Goal: Information Seeking & Learning: Learn about a topic

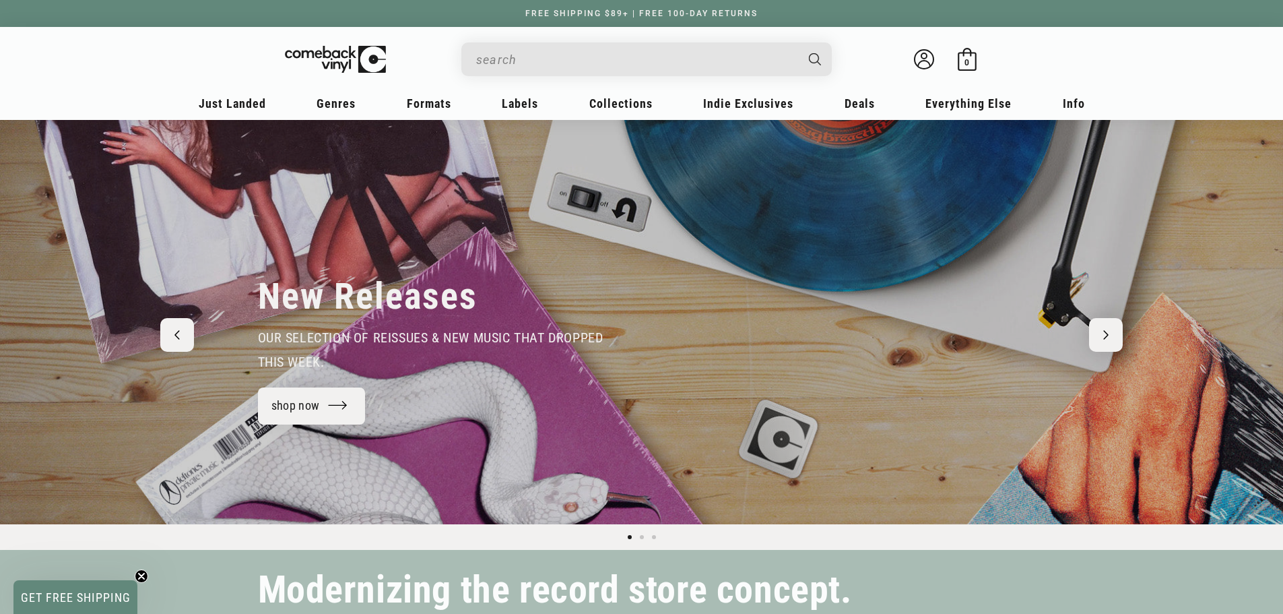
click at [514, 68] on input "When autocomplete results are available use up and down arrows to review and en…" at bounding box center [635, 60] width 319 height 28
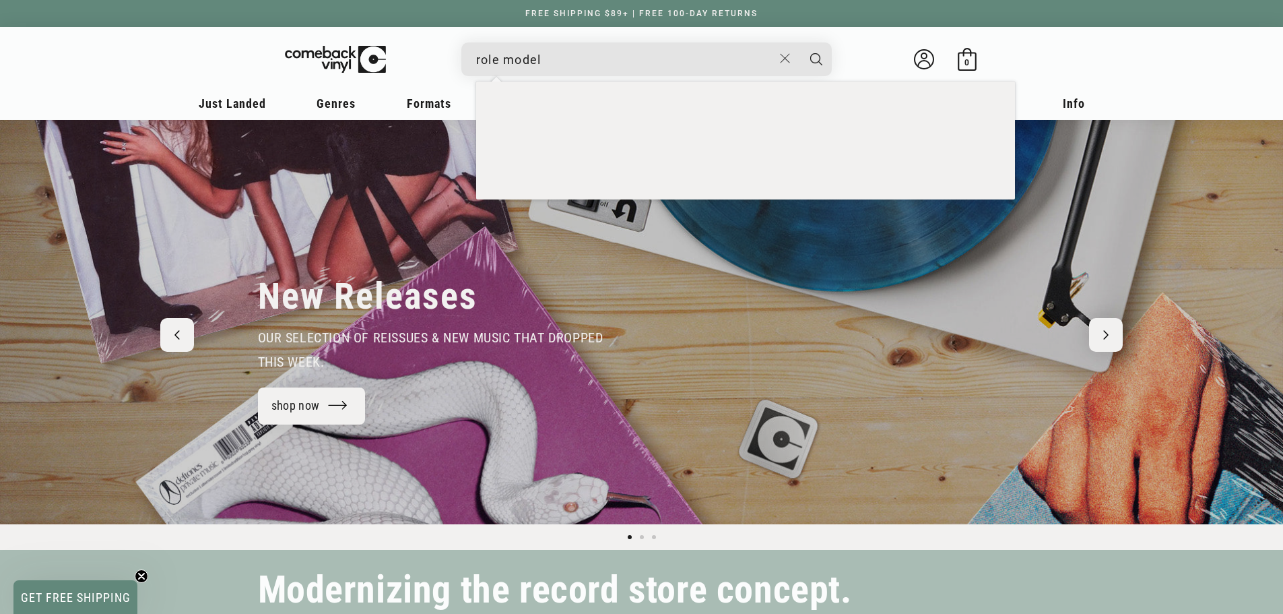
type input "role model"
click at [800, 42] on button "Search" at bounding box center [817, 59] width 34 height 34
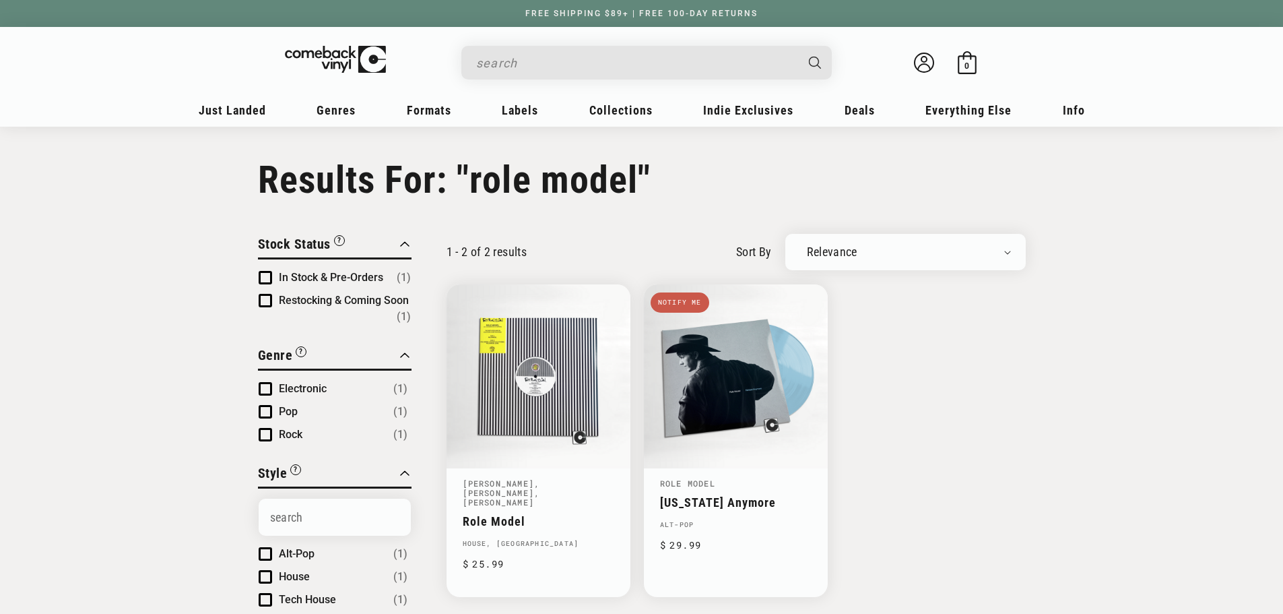
type input "role model"
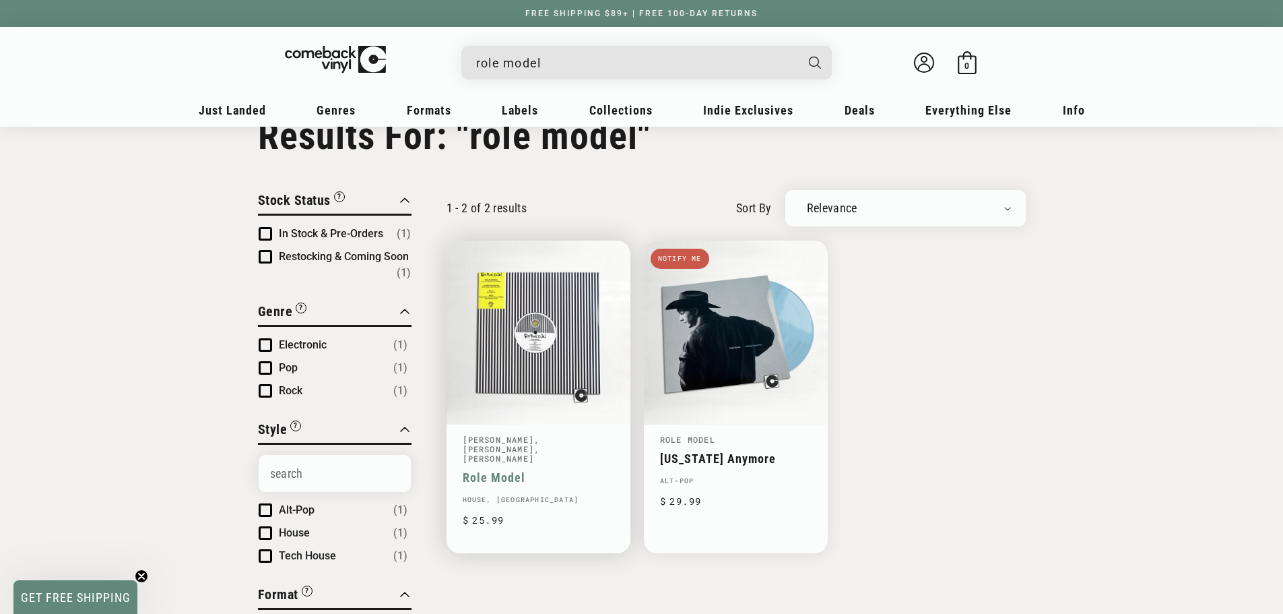
scroll to position [67, 0]
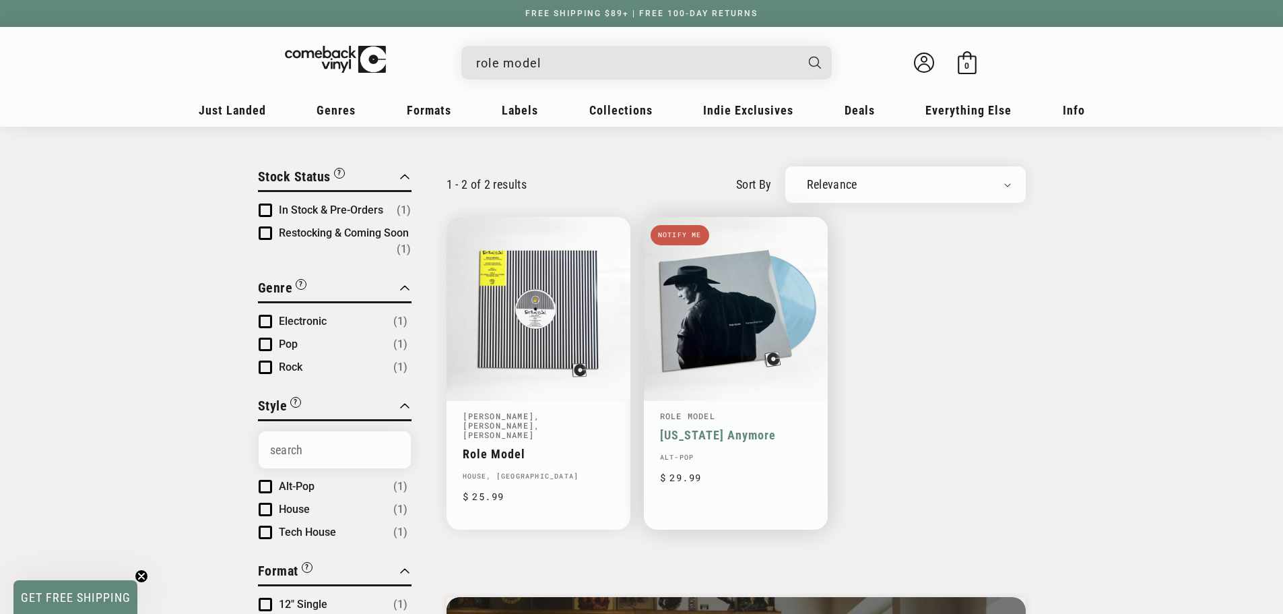
click at [664, 428] on link "[US_STATE] Anymore" at bounding box center [736, 435] width 152 height 14
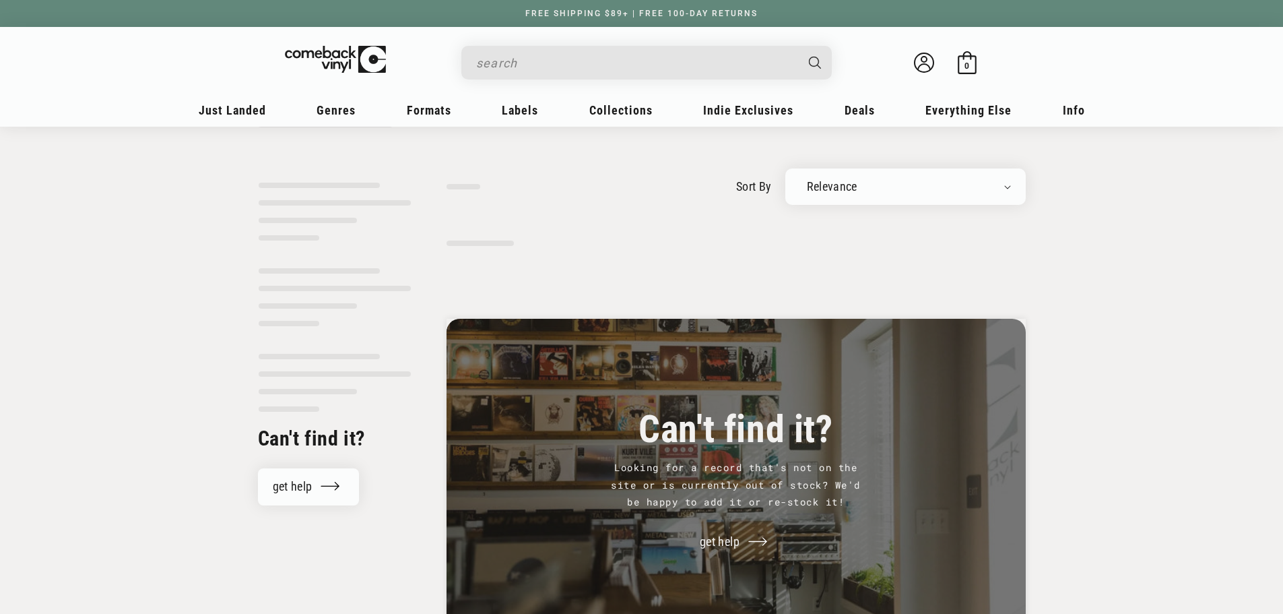
type input "role model"
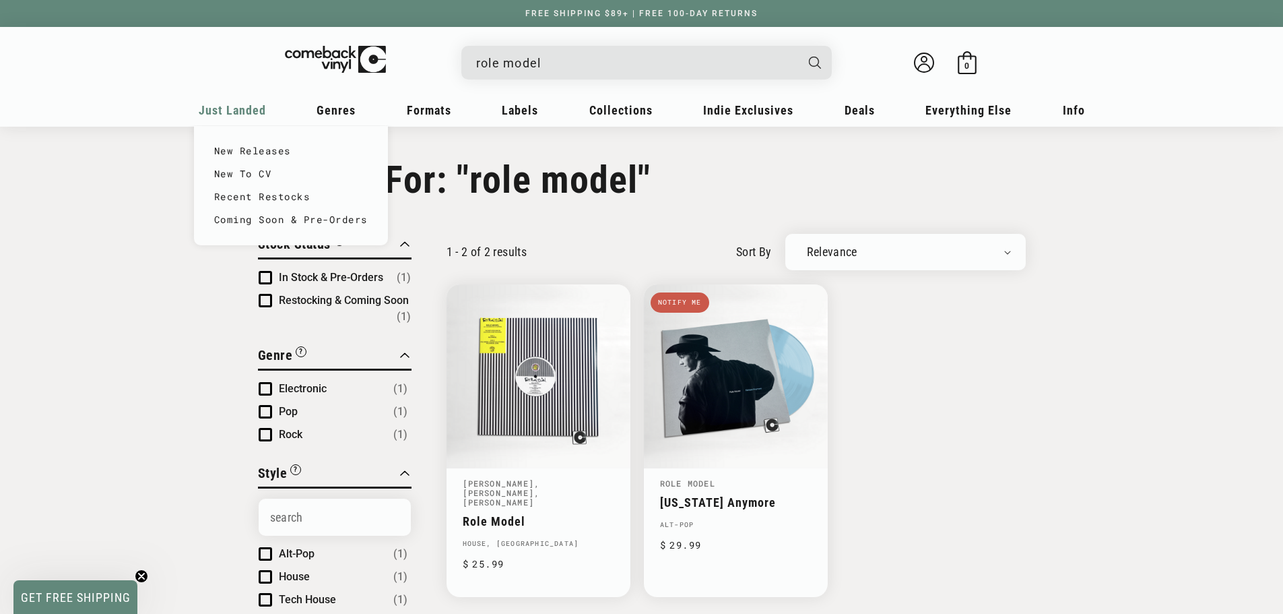
click at [228, 109] on span "Just Landed" at bounding box center [232, 110] width 67 height 14
click at [235, 103] on span "Just Landed" at bounding box center [232, 110] width 67 height 14
click at [235, 148] on link "New Releases" at bounding box center [291, 150] width 154 height 23
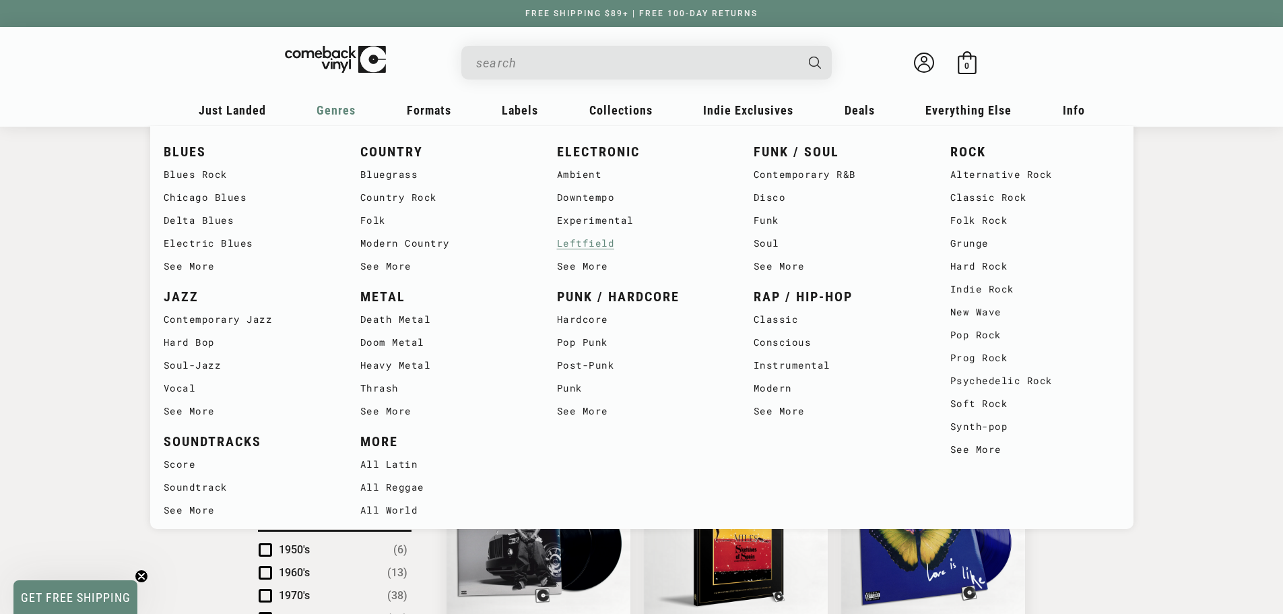
scroll to position [472, 0]
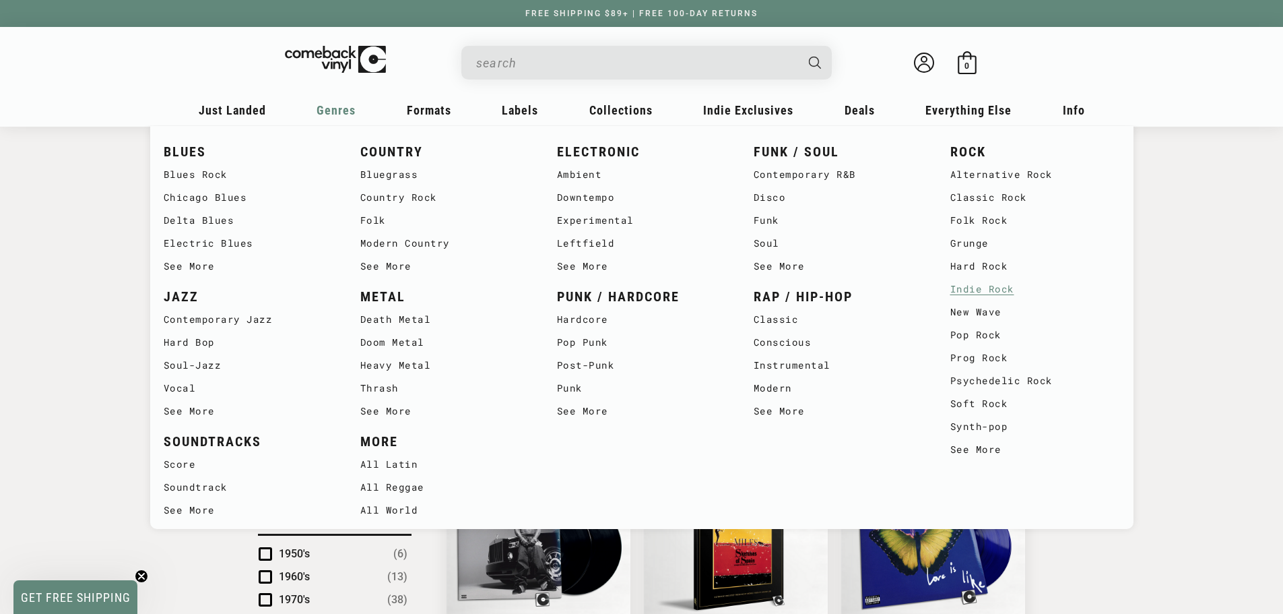
click at [1004, 283] on link "Indie Rock" at bounding box center [1036, 289] width 170 height 23
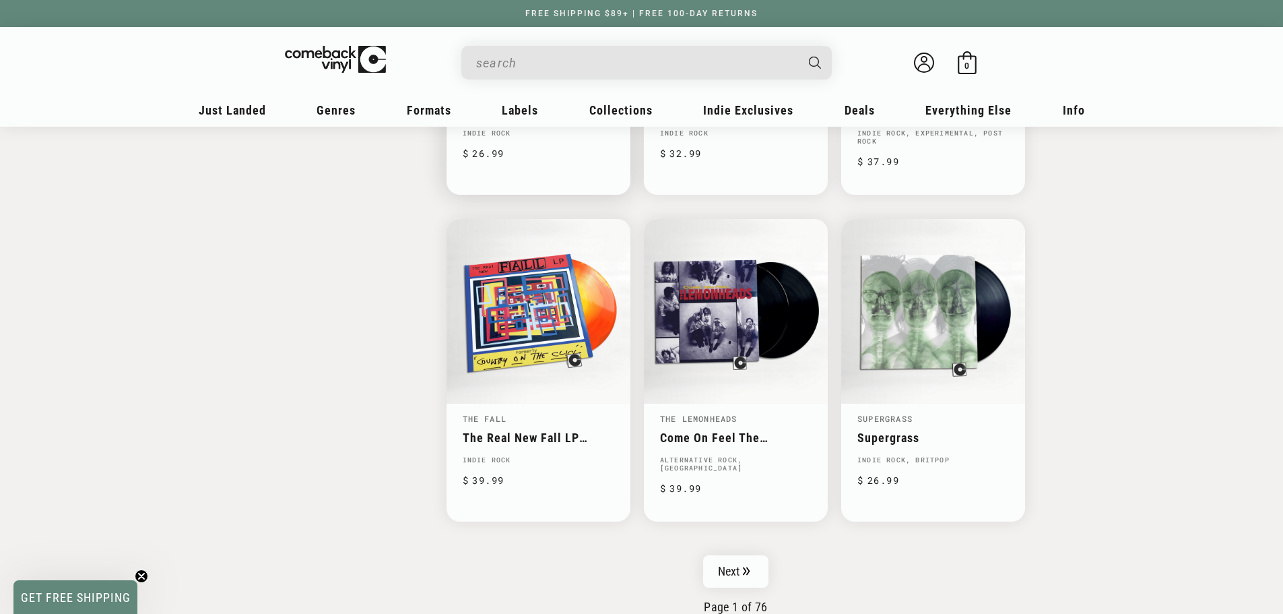
scroll to position [2021, 0]
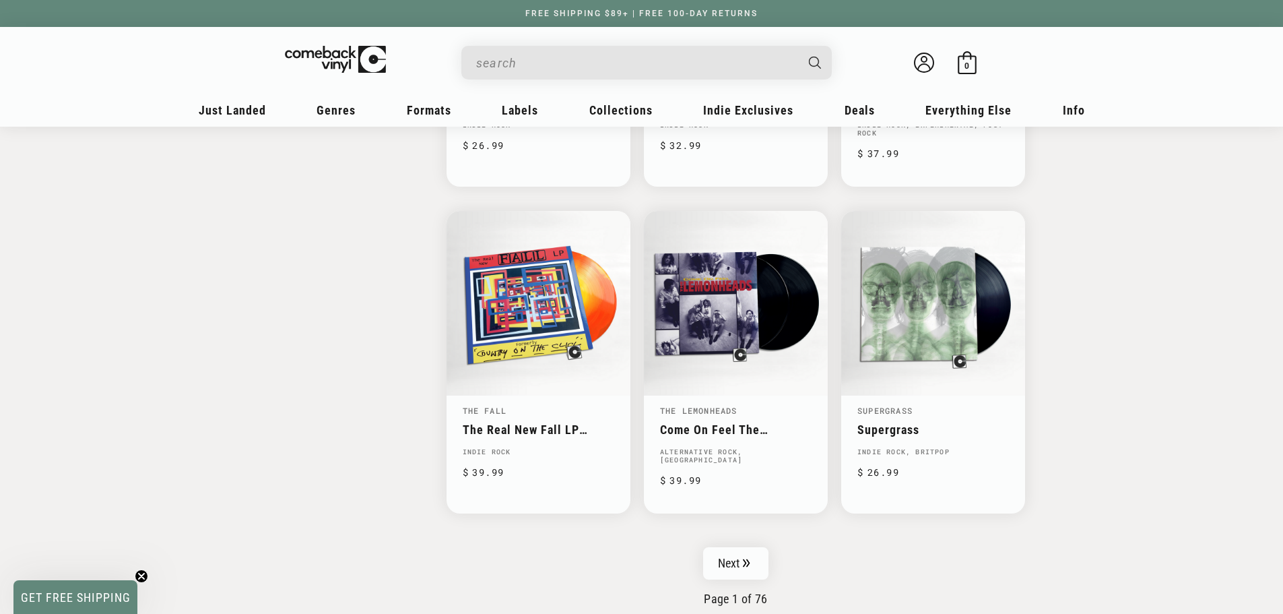
drag, startPoint x: 662, startPoint y: 59, endPoint x: 660, endPoint y: 69, distance: 10.9
click at [662, 61] on input "When autocomplete results are available use up and down arrows to review and en…" at bounding box center [635, 63] width 319 height 28
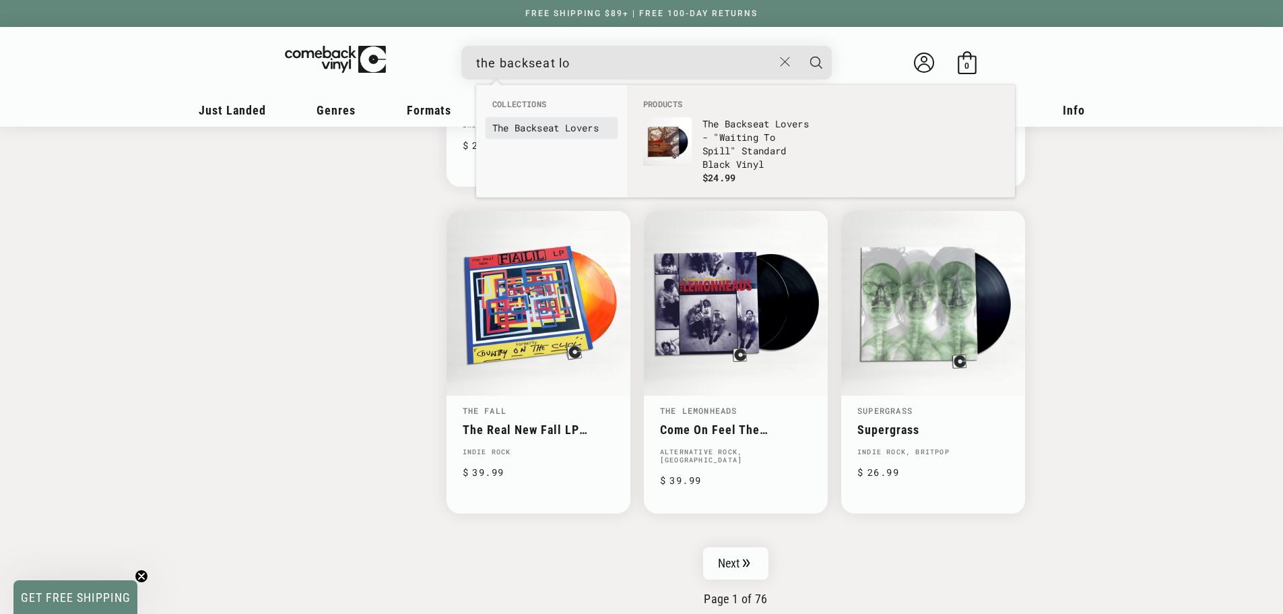
type input "the backseat lo"
click at [496, 123] on b "The" at bounding box center [500, 127] width 17 height 13
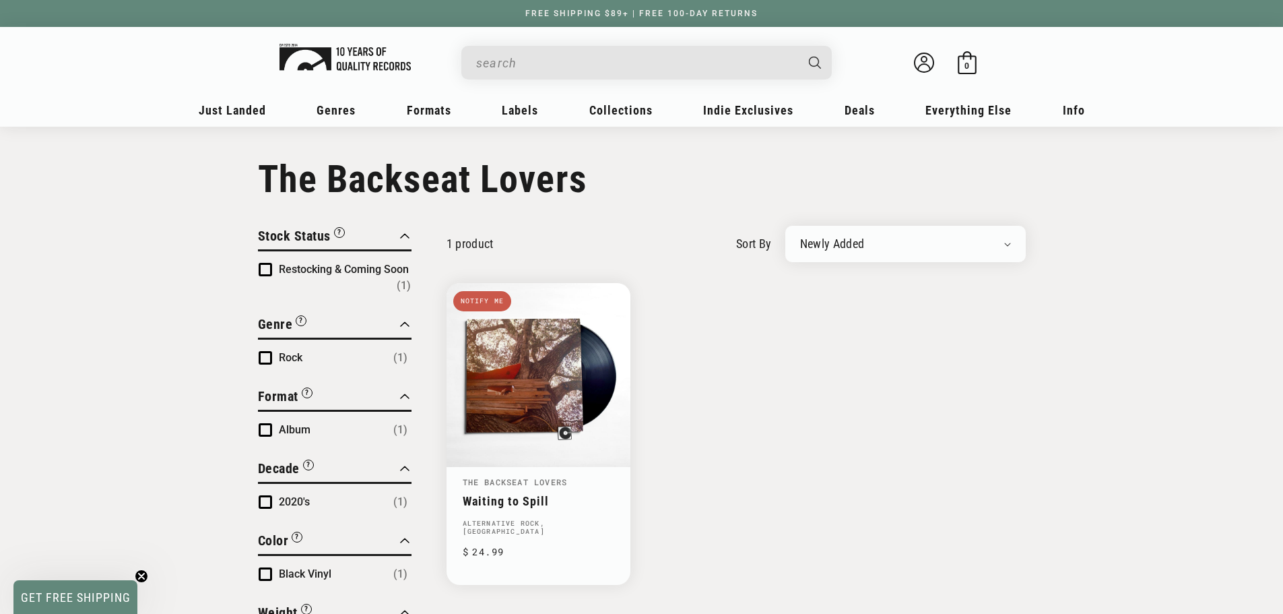
click at [364, 69] on img at bounding box center [345, 57] width 131 height 27
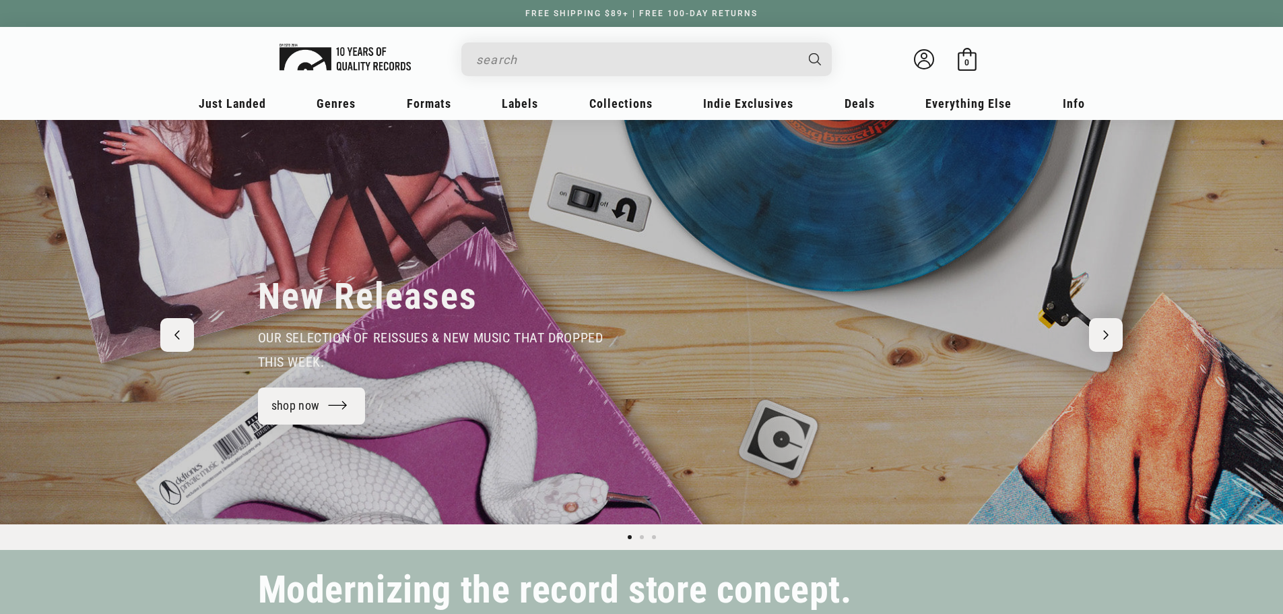
click at [360, 62] on img at bounding box center [345, 57] width 131 height 27
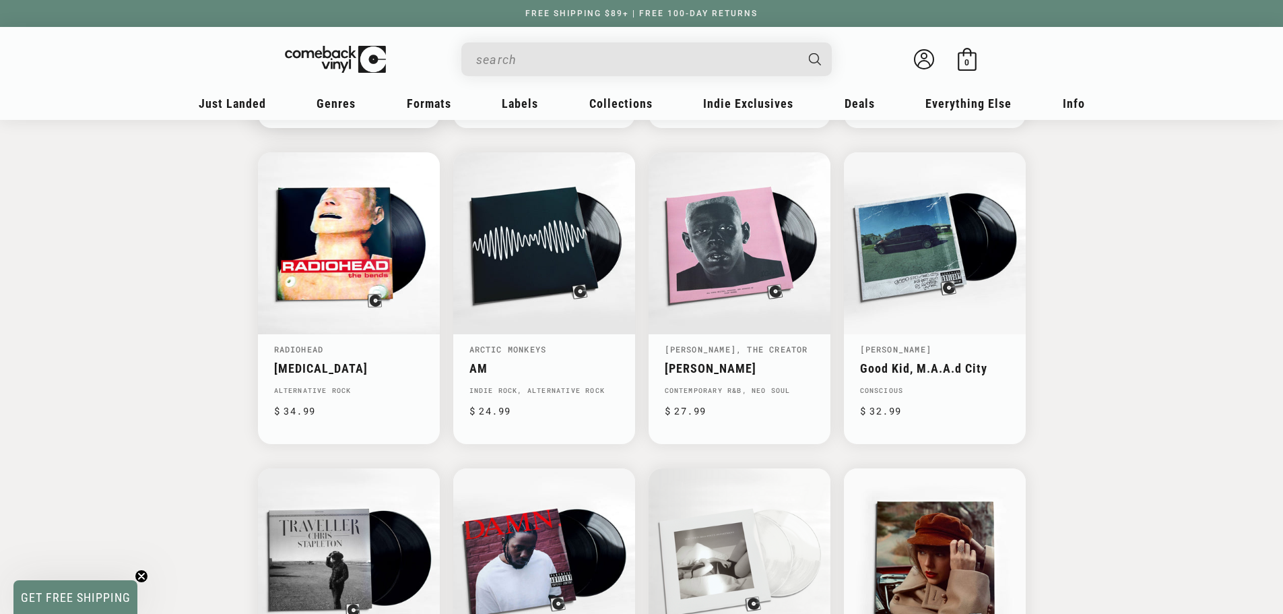
scroll to position [808, 0]
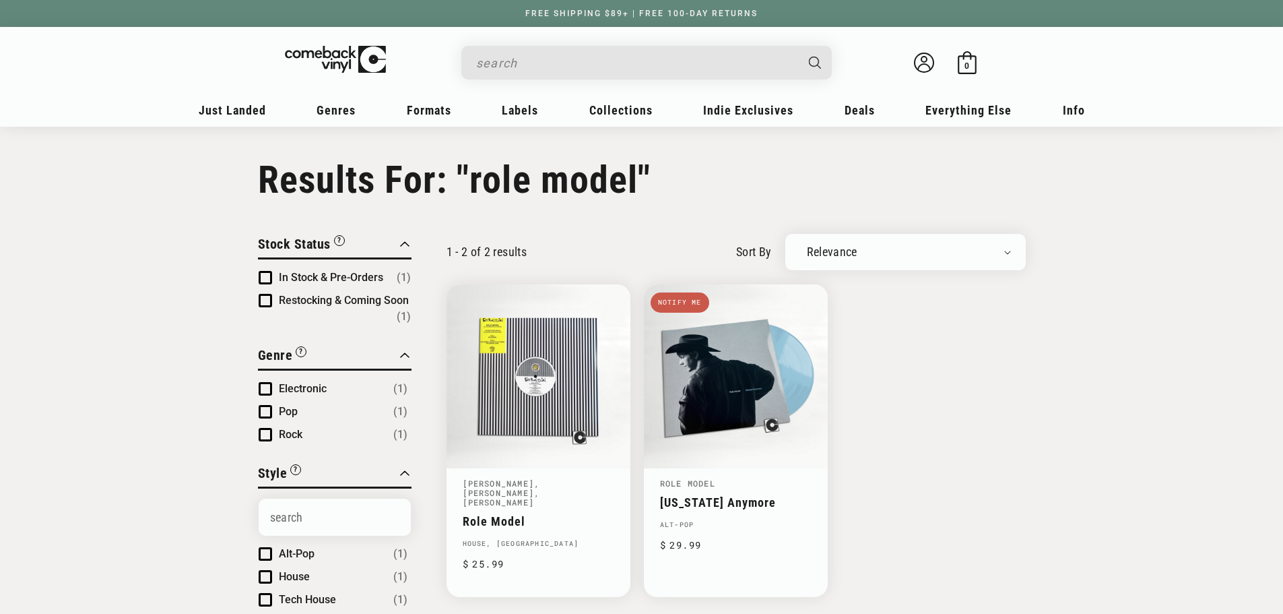
type input "role model"
